Goal: Task Accomplishment & Management: Manage account settings

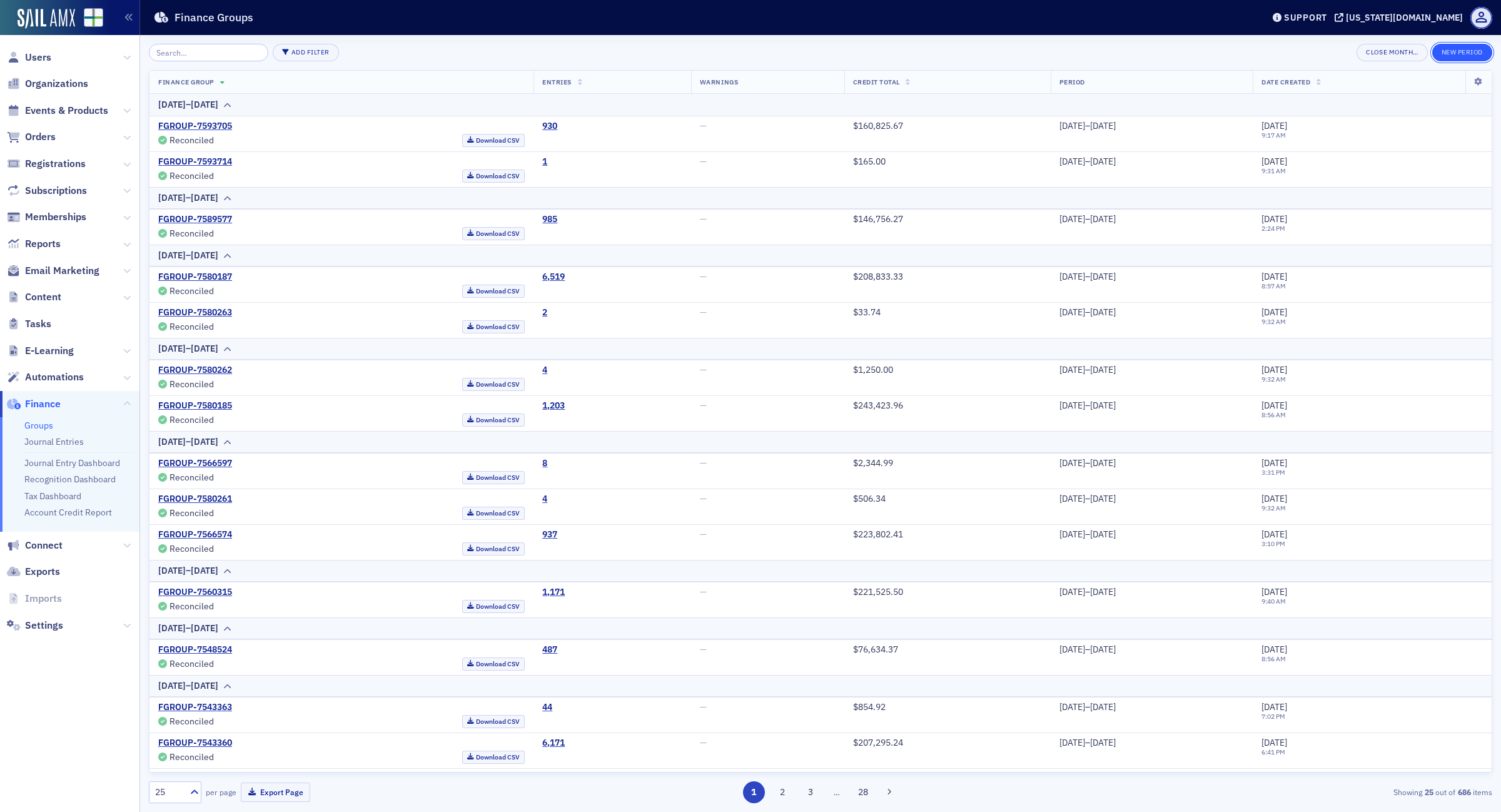
click at [1459, 56] on button "New Period" at bounding box center [1462, 53] width 60 height 17
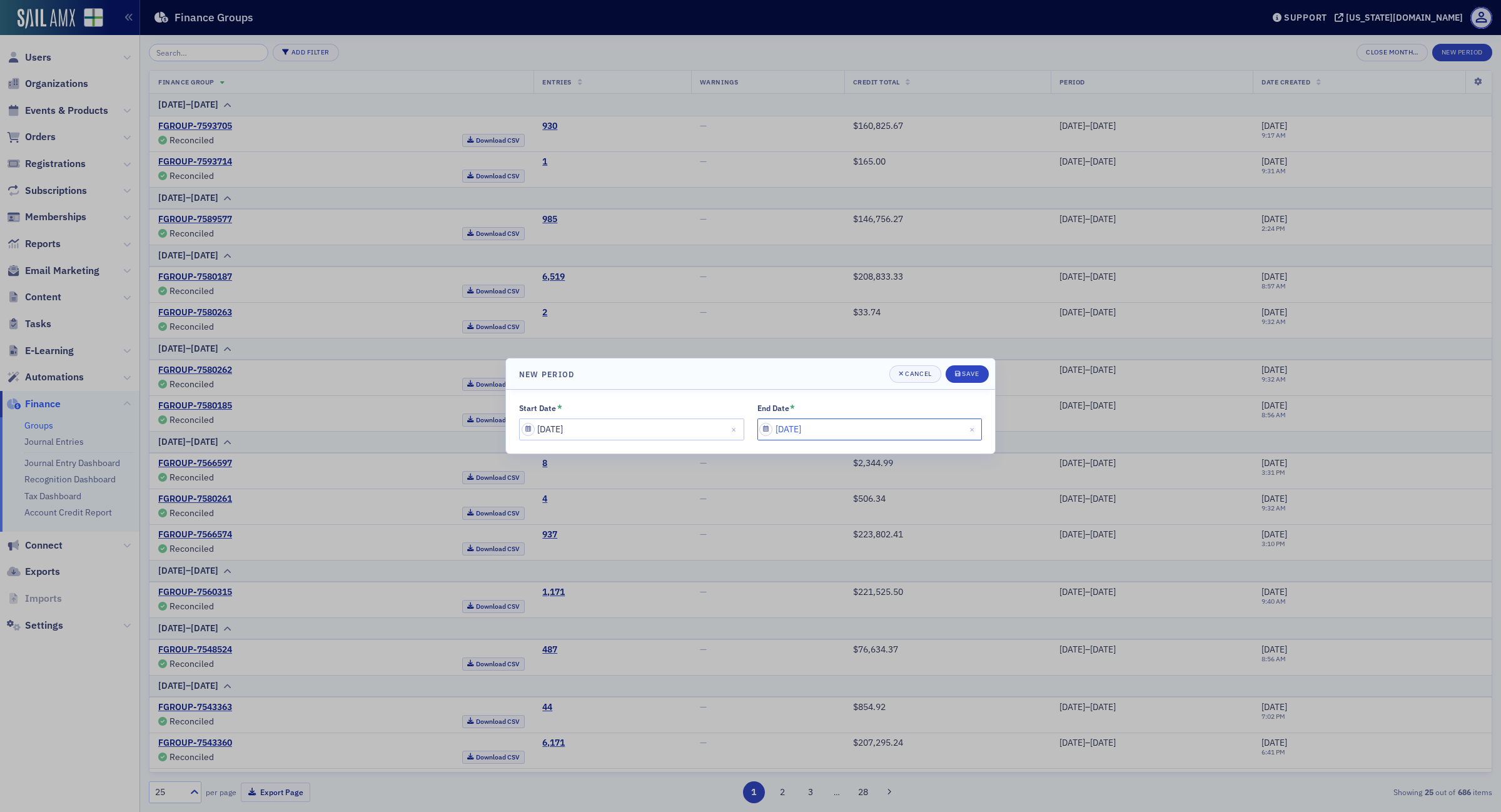
drag, startPoint x: 895, startPoint y: 434, endPoint x: 886, endPoint y: 436, distance: 9.2
click at [895, 434] on input "08/25/2025" at bounding box center [870, 429] width 225 height 22
select select "7"
select select "2025"
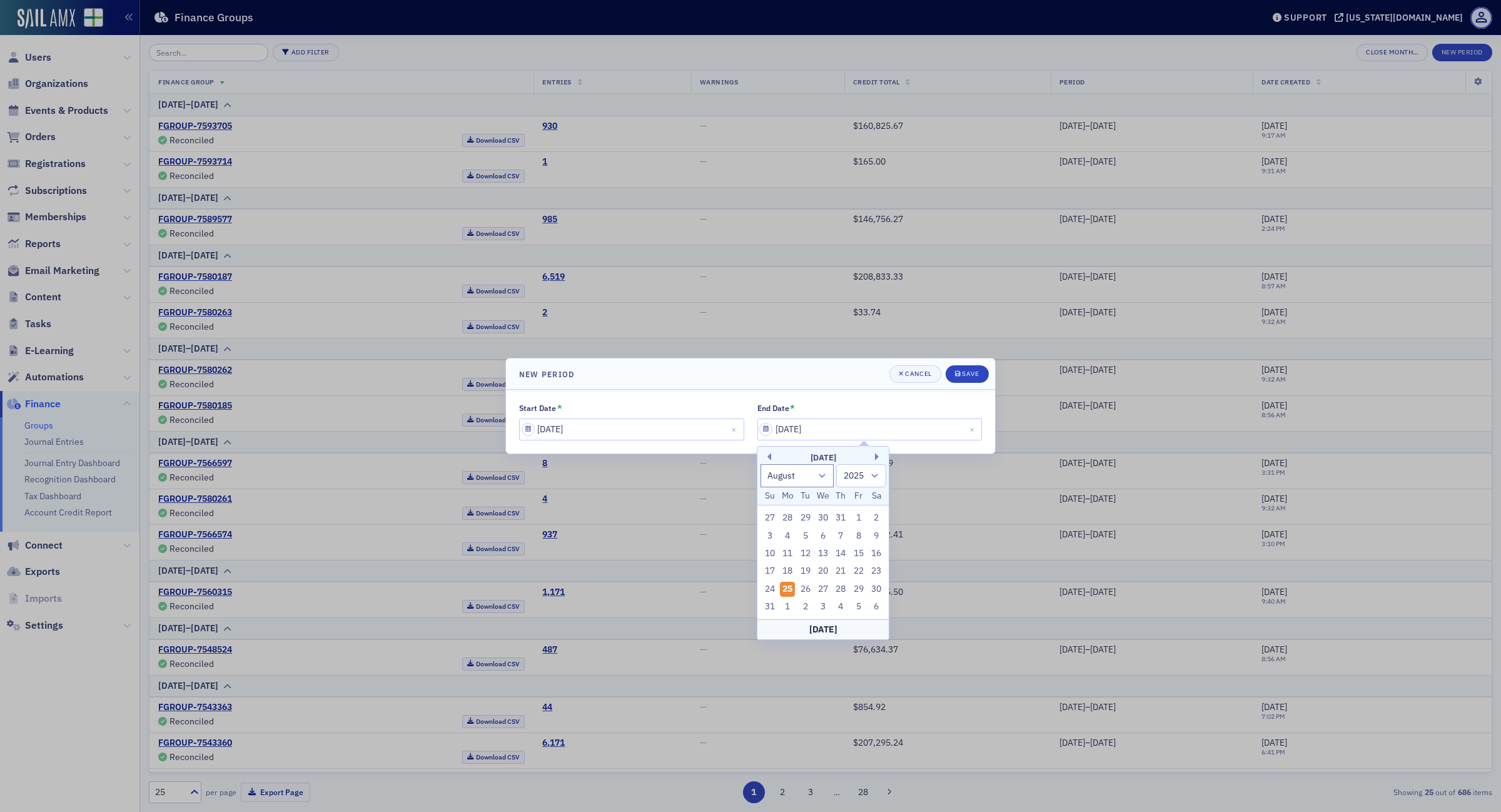
click at [773, 588] on div "24" at bounding box center [770, 589] width 15 height 15
type input "08/24/2025"
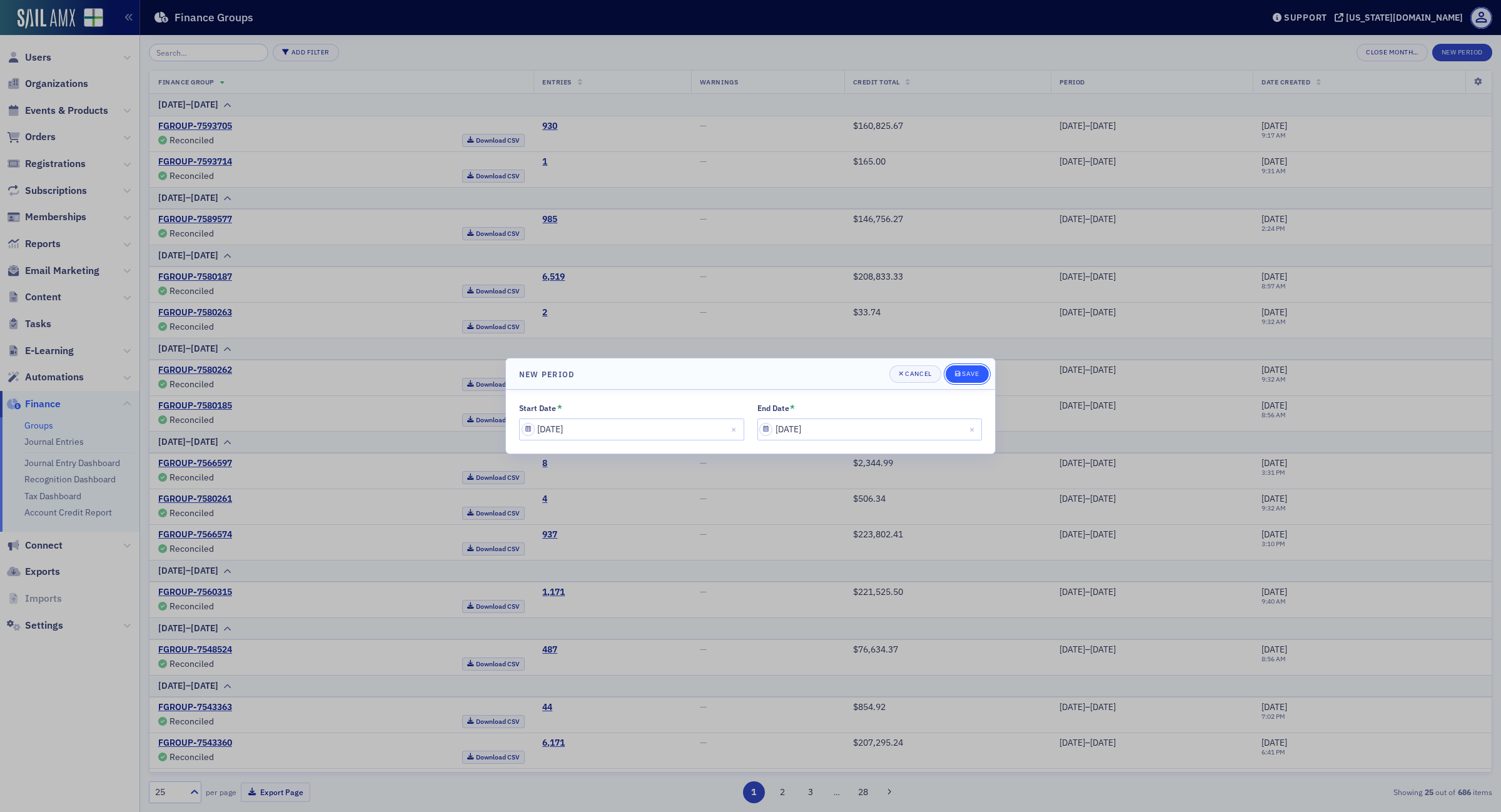
click at [965, 380] on button "Save" at bounding box center [967, 374] width 43 height 17
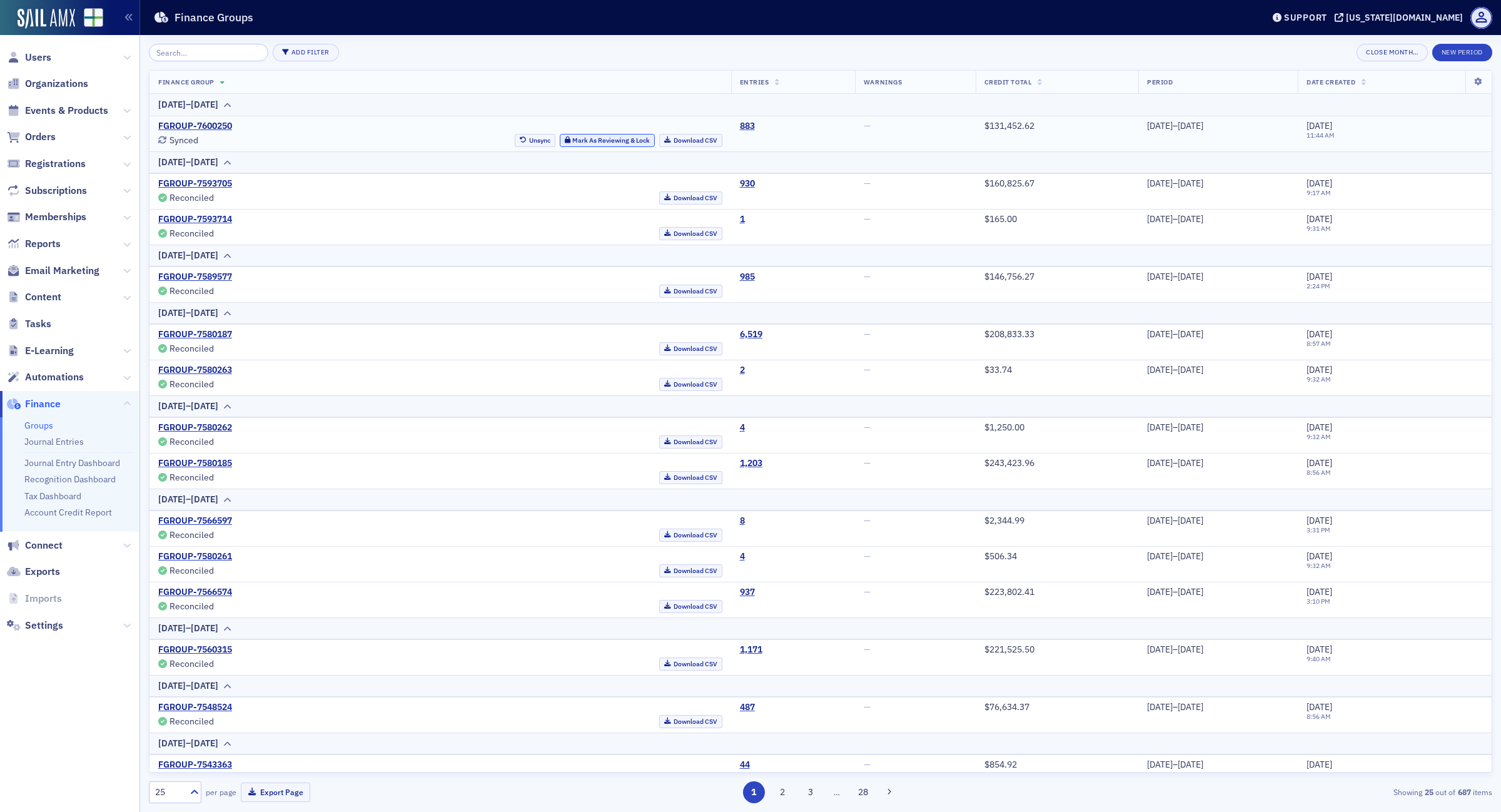
click at [577, 141] on button "Mark As Reviewing & Lock" at bounding box center [607, 141] width 95 height 13
